Goal: Find specific page/section: Find specific page/section

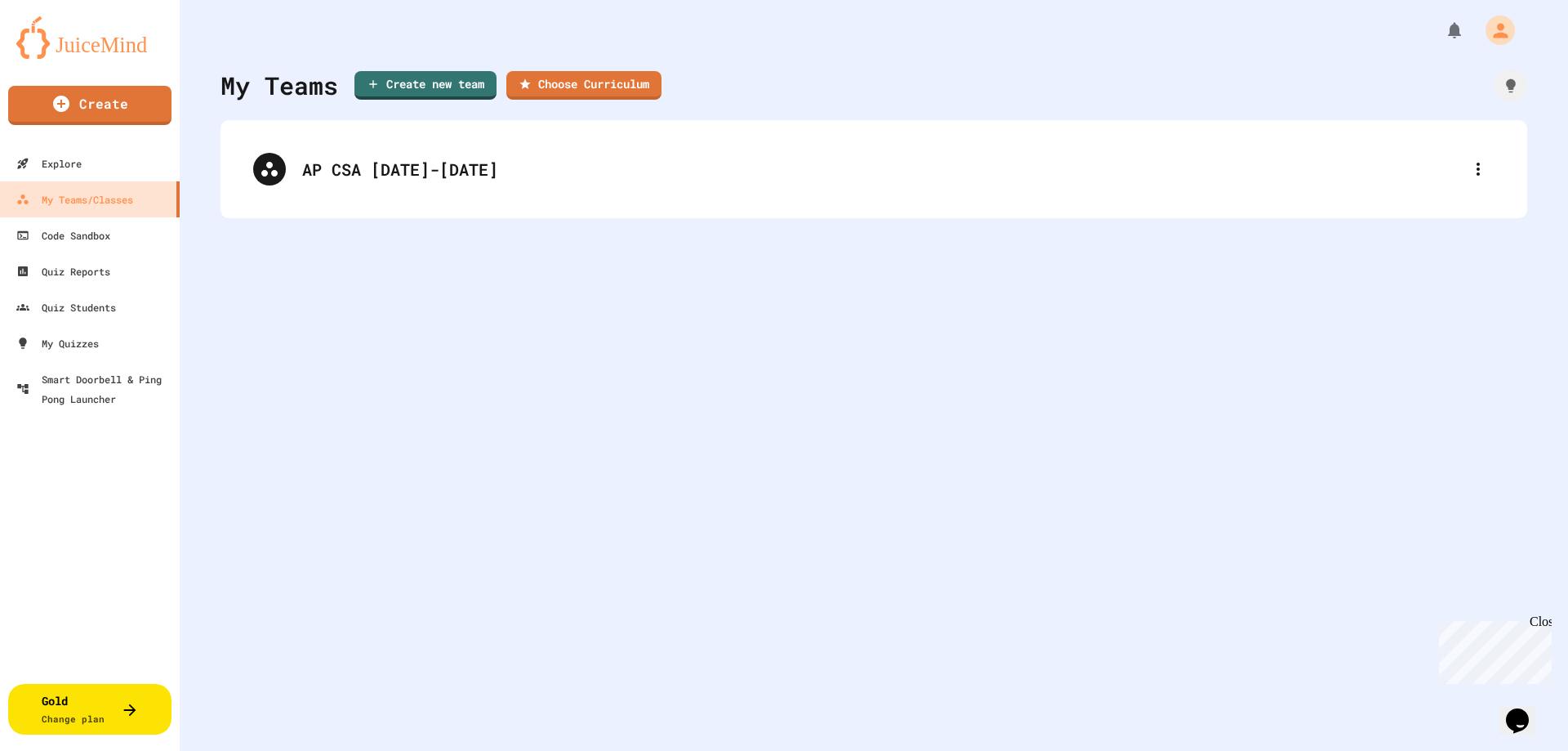
click at [409, 156] on div "AP CSA [DATE]-[DATE]" at bounding box center [873, 169] width 1274 height 65
